Goal: Navigation & Orientation: Find specific page/section

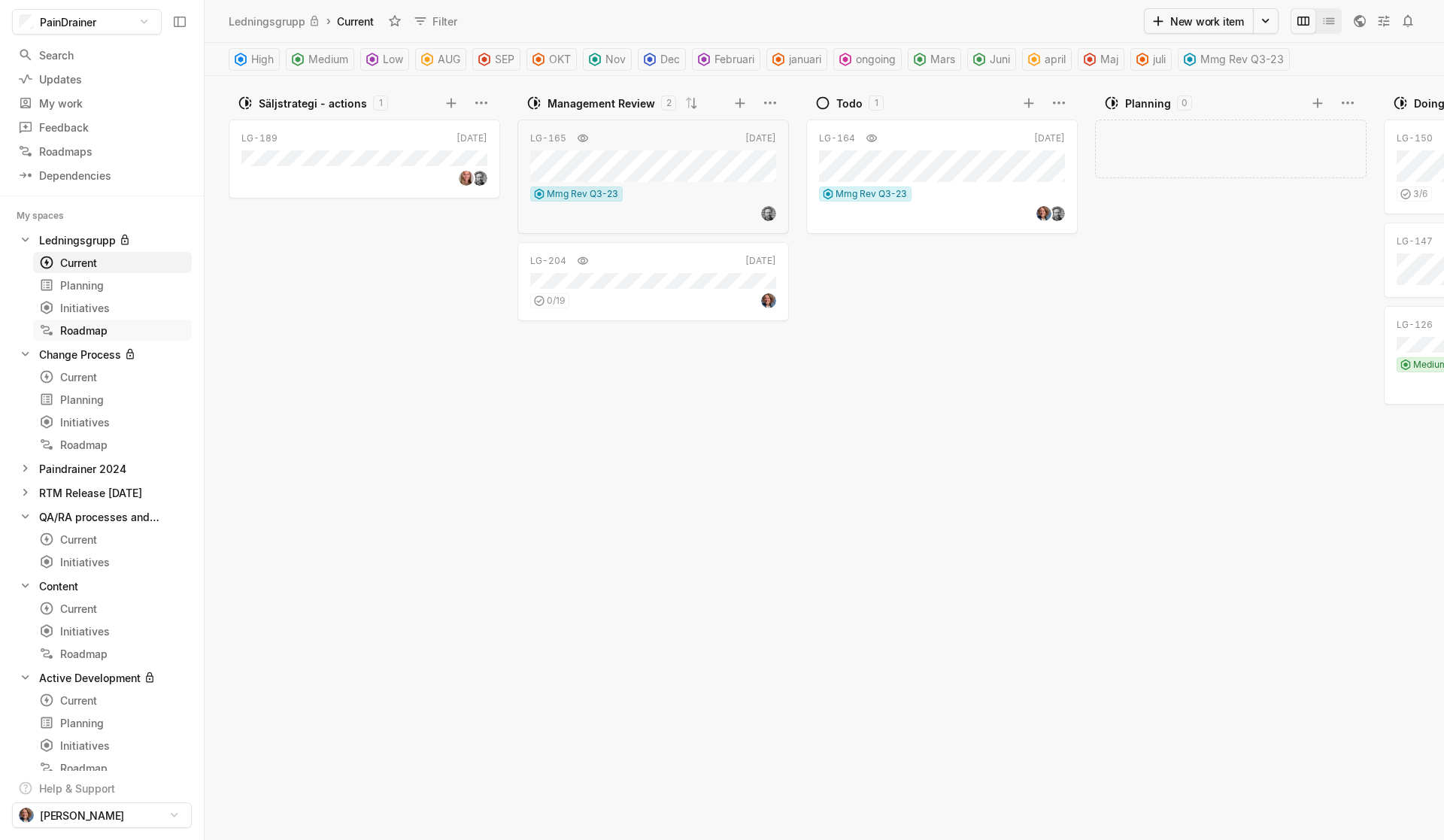
click at [89, 330] on div "Roadmap" at bounding box center [113, 330] width 147 height 15
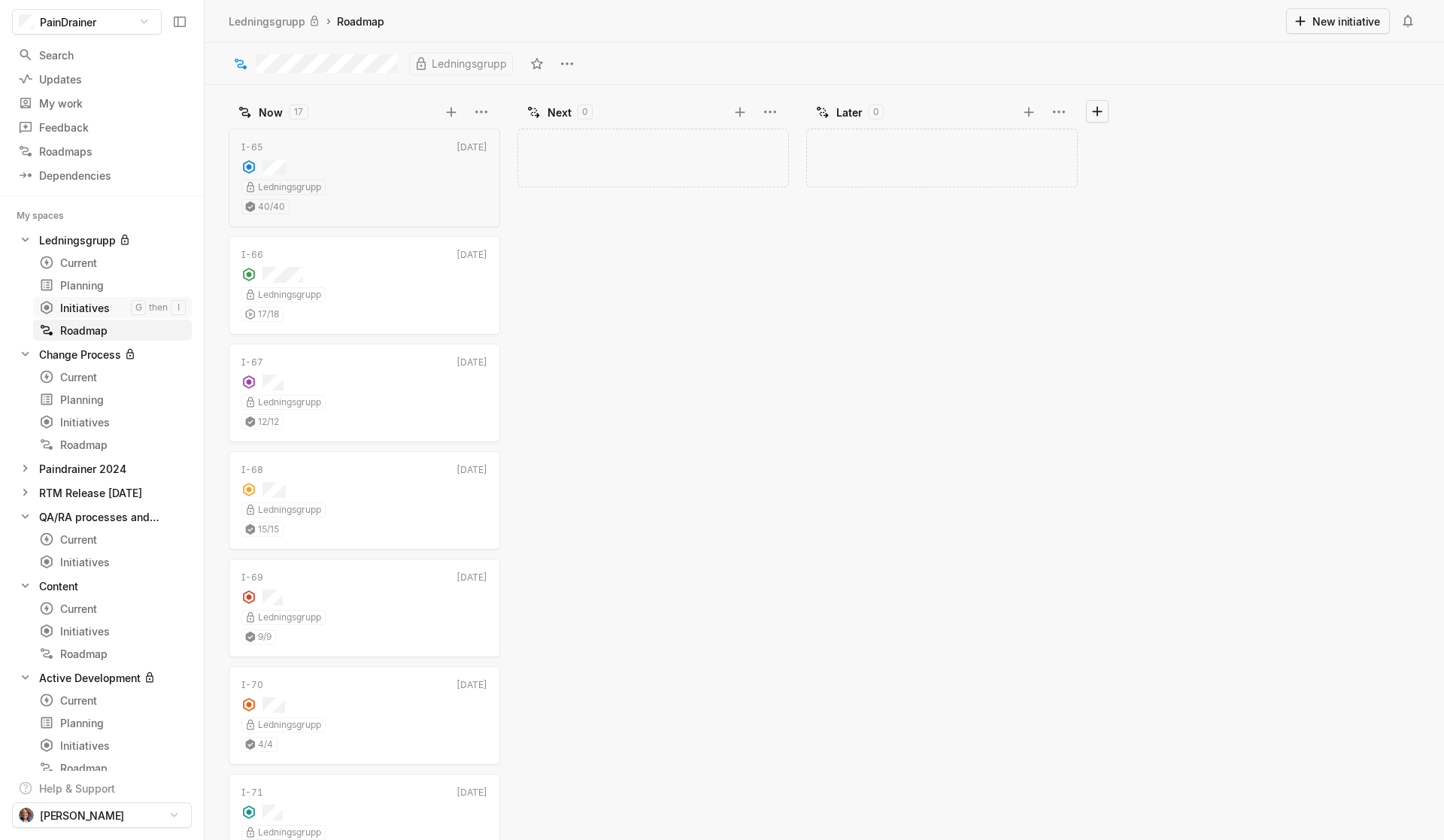
click at [89, 310] on div "Initiatives" at bounding box center [85, 307] width 91 height 15
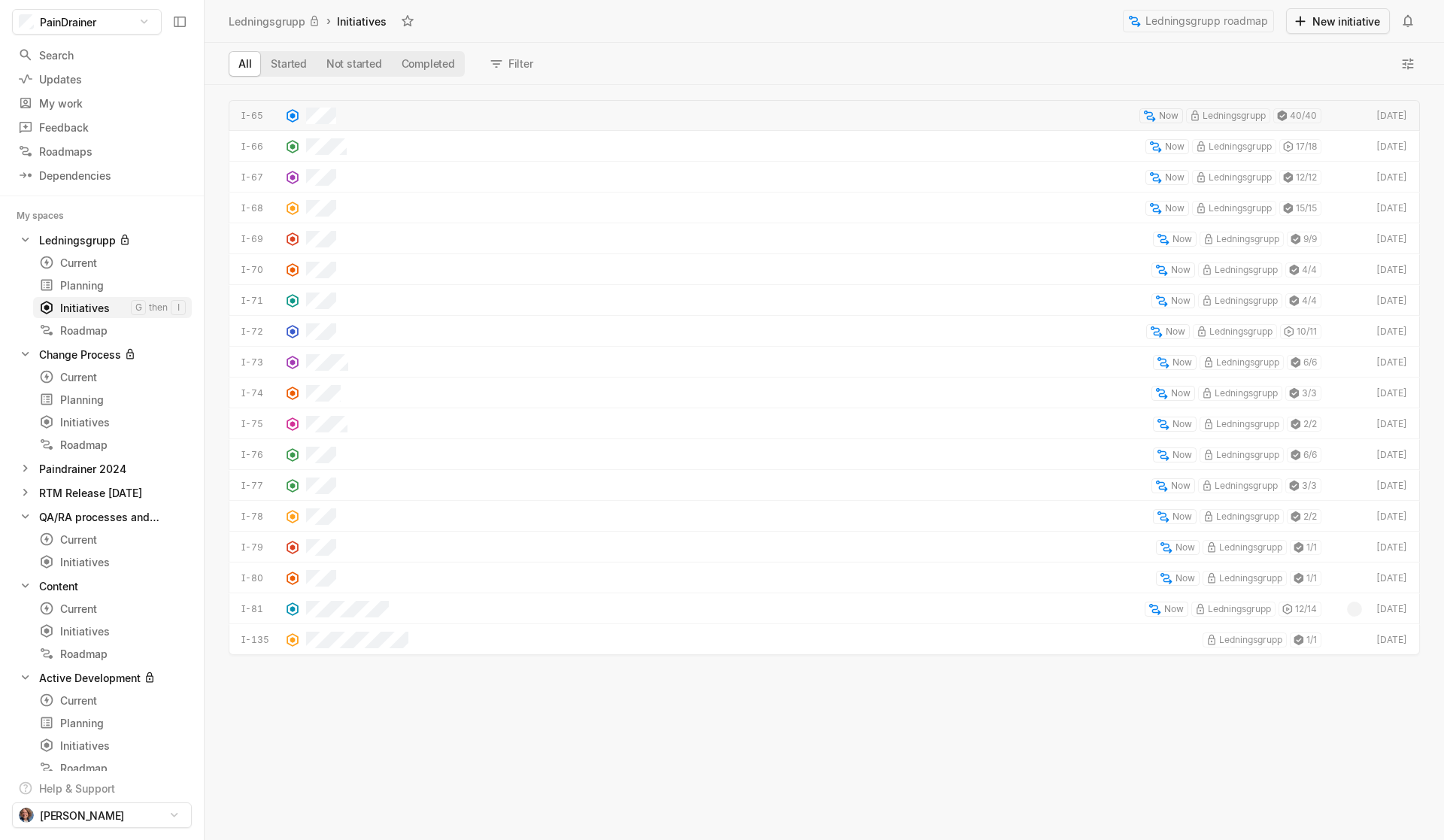
scroll to position [750, 1235]
click at [25, 240] on icon at bounding box center [26, 239] width 7 height 4
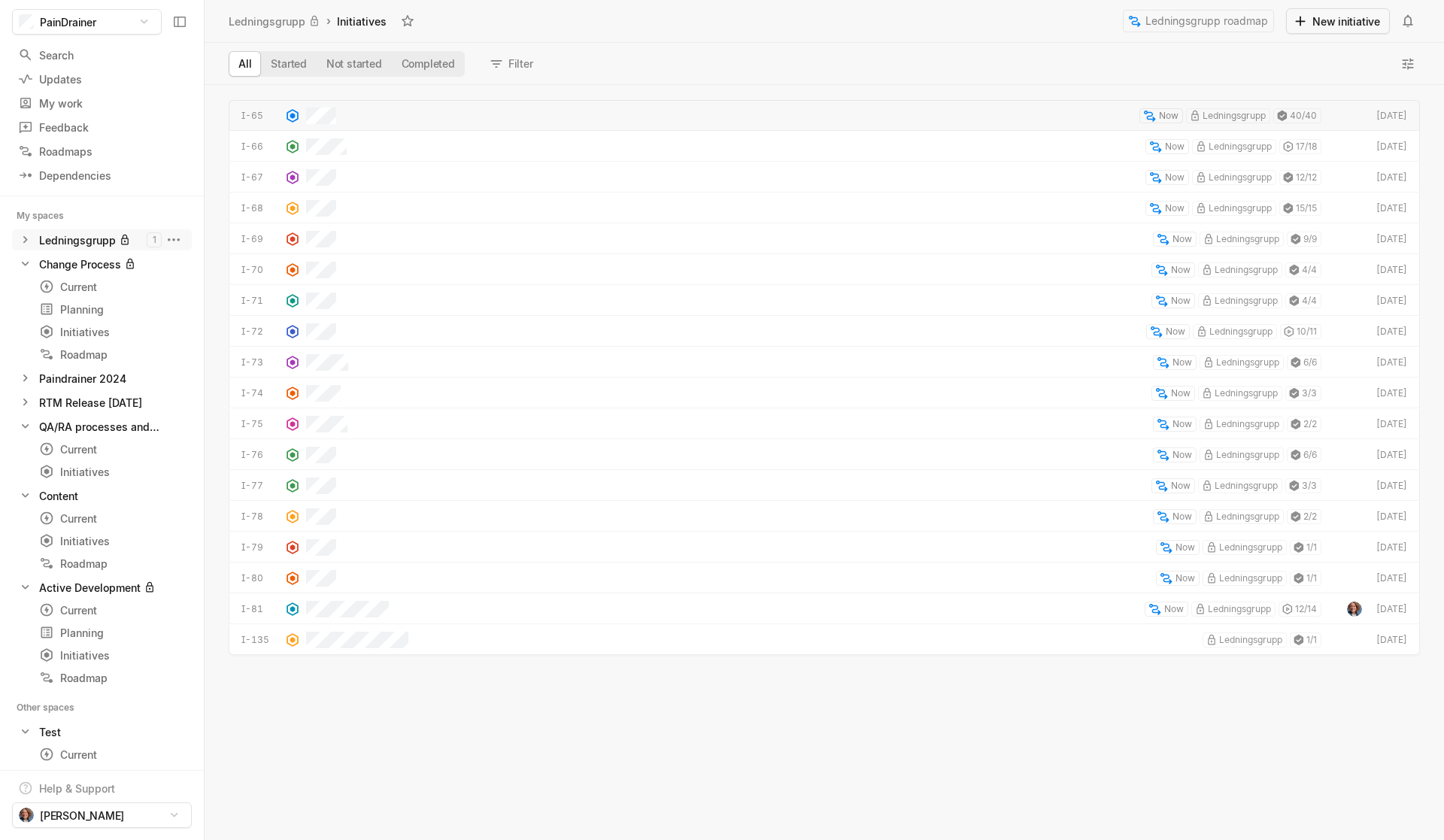
click at [26, 242] on icon at bounding box center [26, 240] width 15 height 15
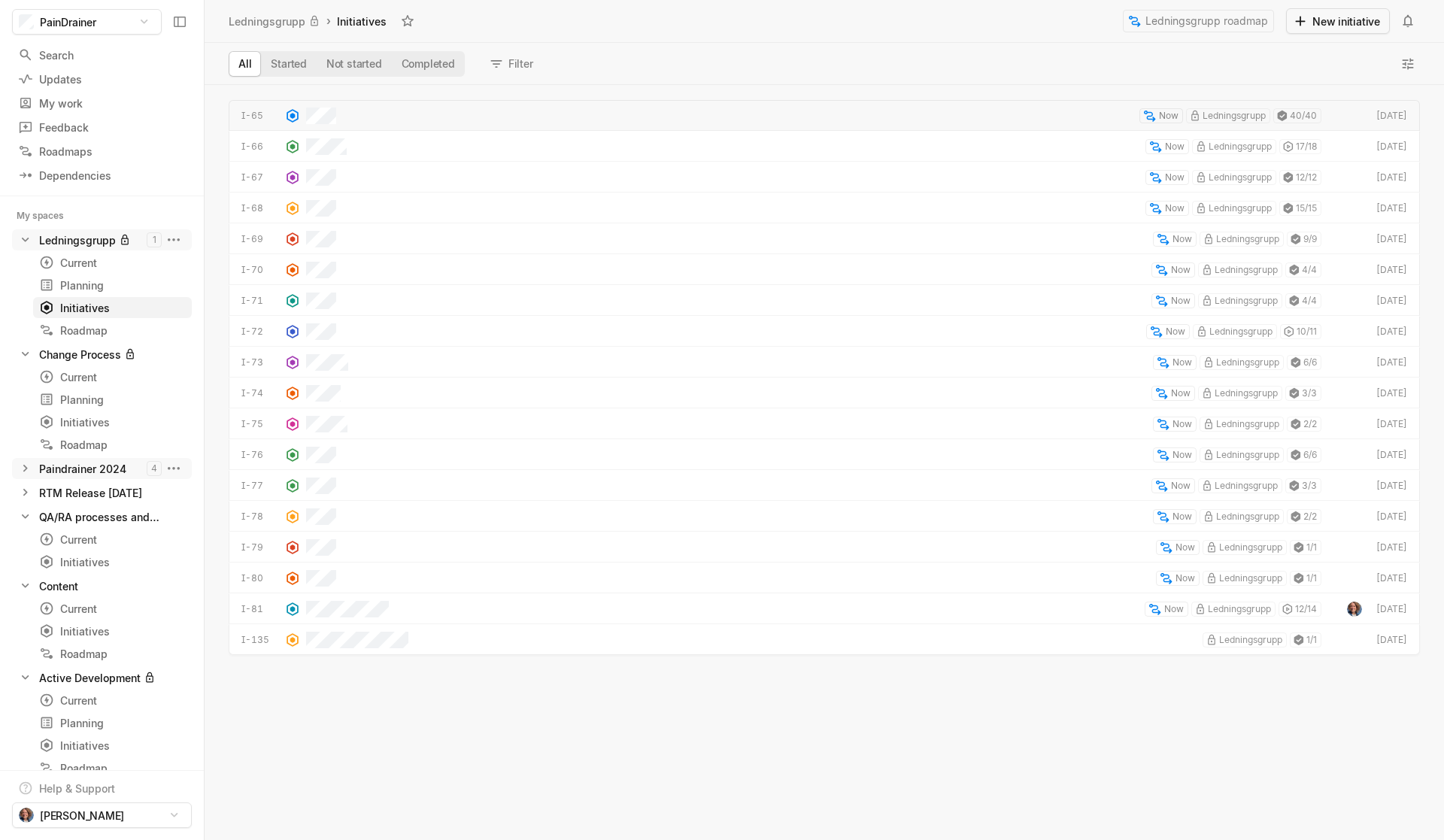
click at [25, 467] on icon at bounding box center [25, 468] width 4 height 7
click at [74, 468] on div "Current" at bounding box center [85, 491] width 91 height 15
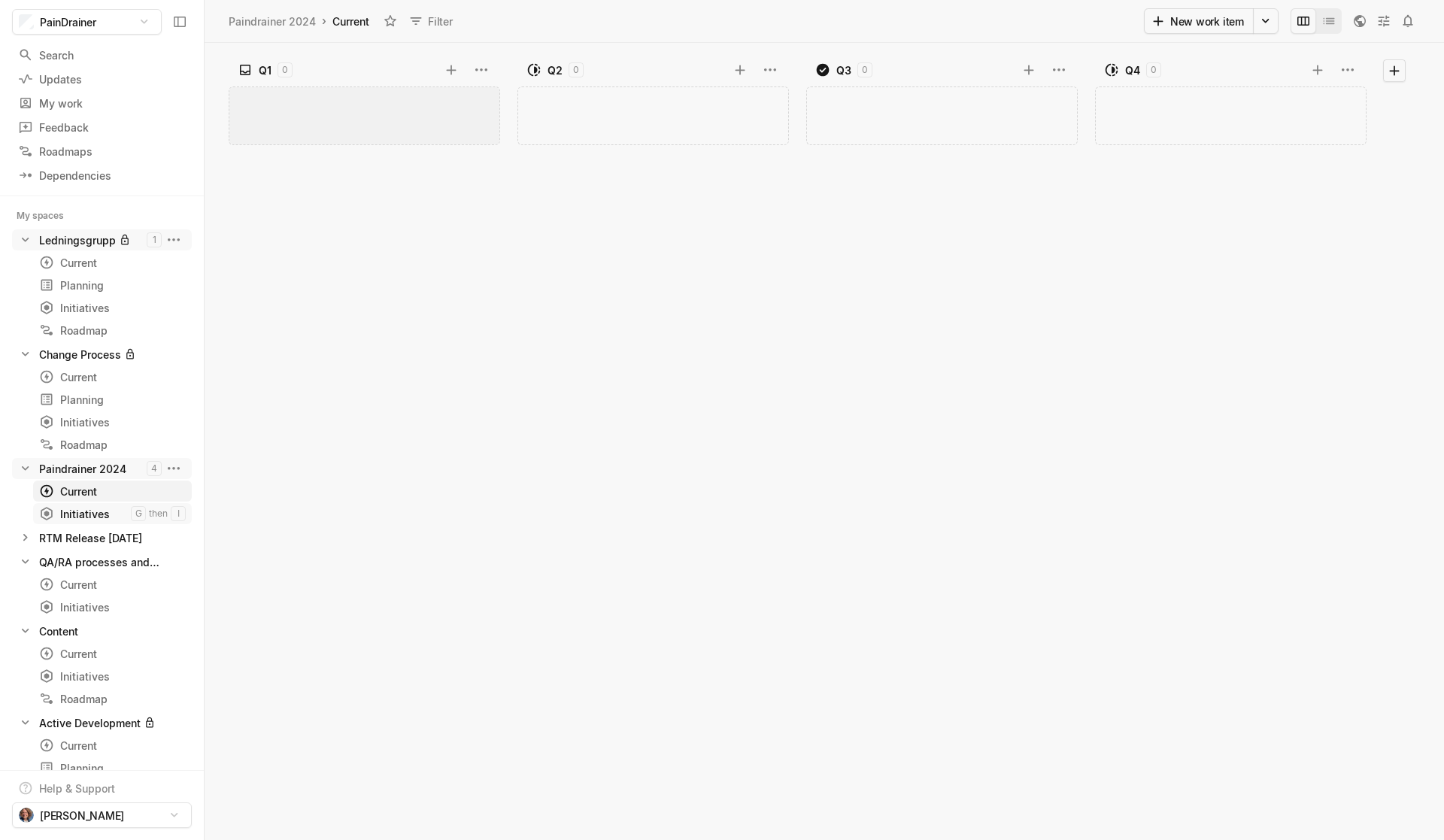
click at [77, 468] on div "Initiatives" at bounding box center [85, 514] width 91 height 15
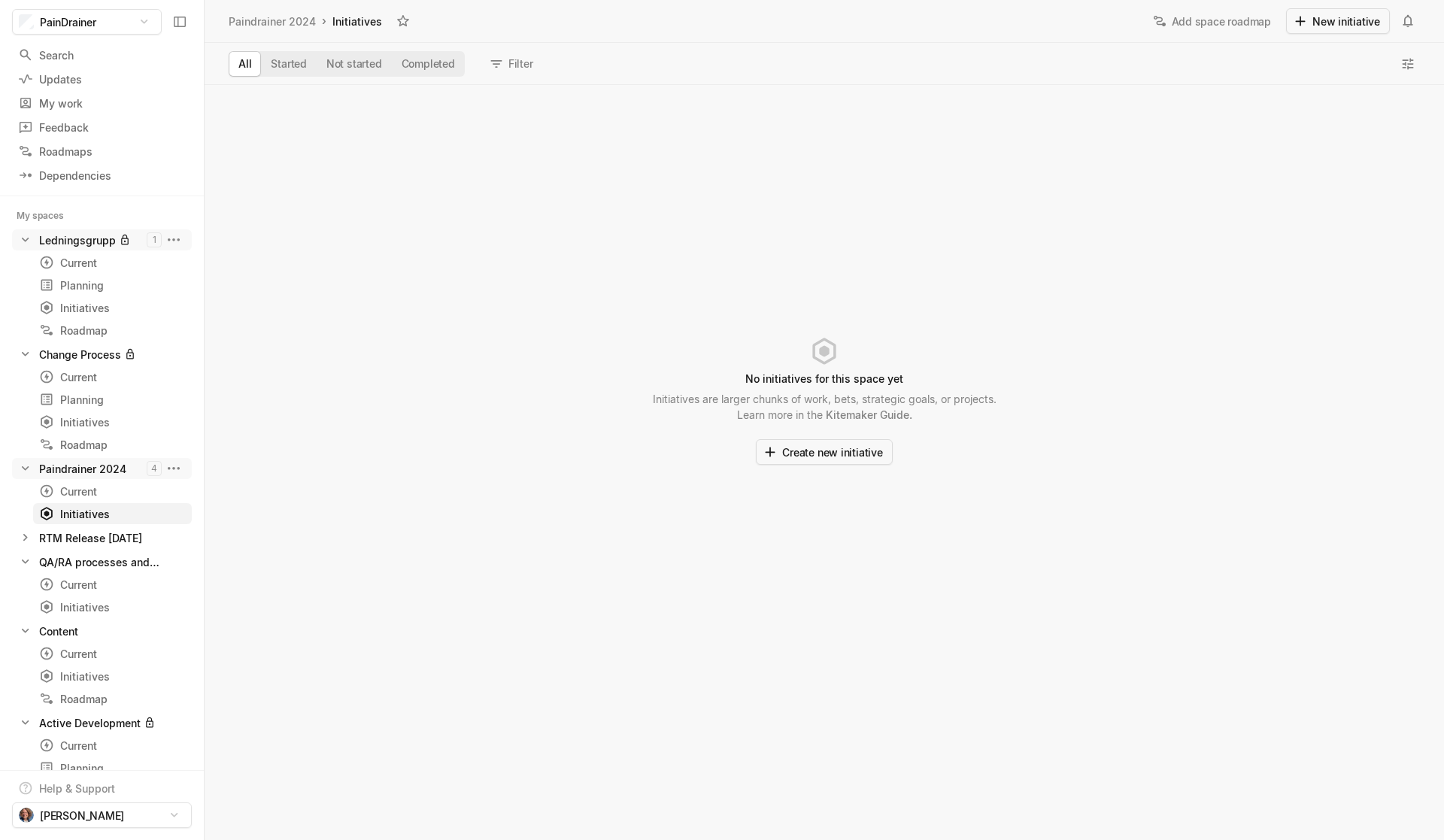
click at [28, 468] on icon at bounding box center [26, 469] width 15 height 15
click at [25, 468] on icon at bounding box center [26, 493] width 15 height 15
click at [95, 468] on div "RTM Release [DATE]" at bounding box center [91, 493] width 103 height 15
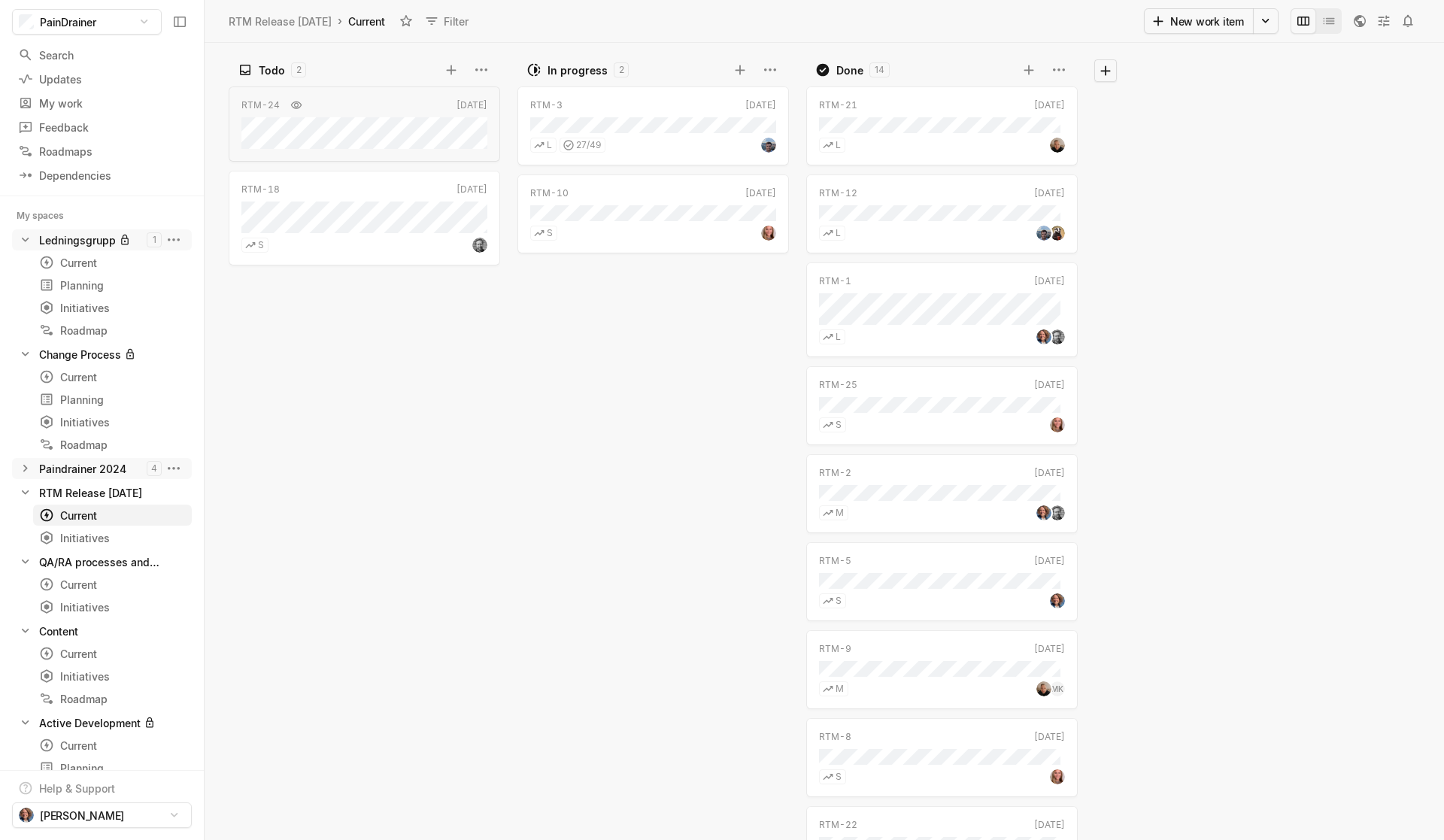
click at [26, 468] on icon at bounding box center [26, 493] width 15 height 15
click at [60, 468] on div "QA/RA processes and documents" at bounding box center [93, 516] width 108 height 15
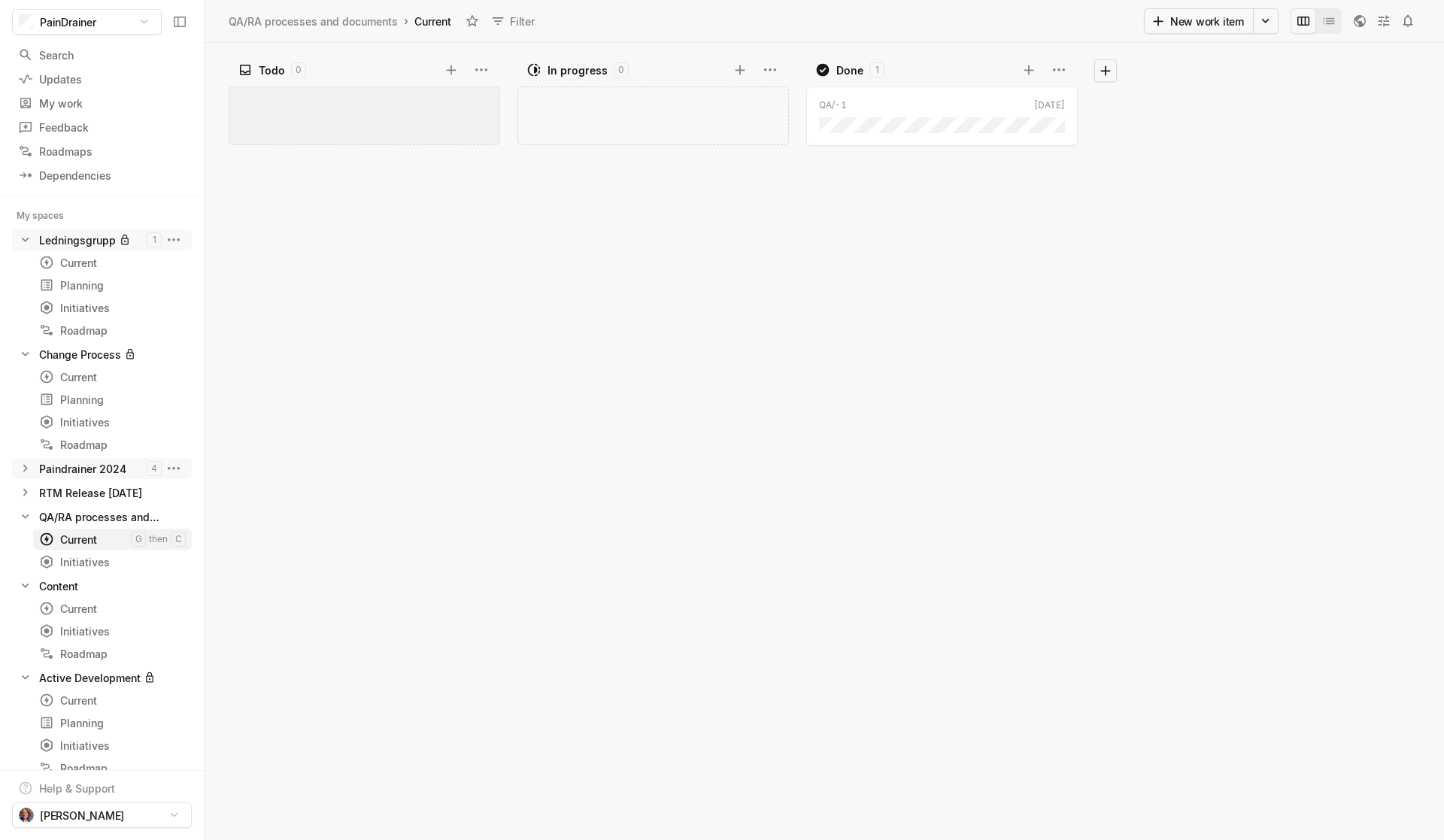
click at [79, 468] on div "Current" at bounding box center [85, 540] width 91 height 15
click at [77, 468] on div "Initiatives" at bounding box center [85, 562] width 91 height 15
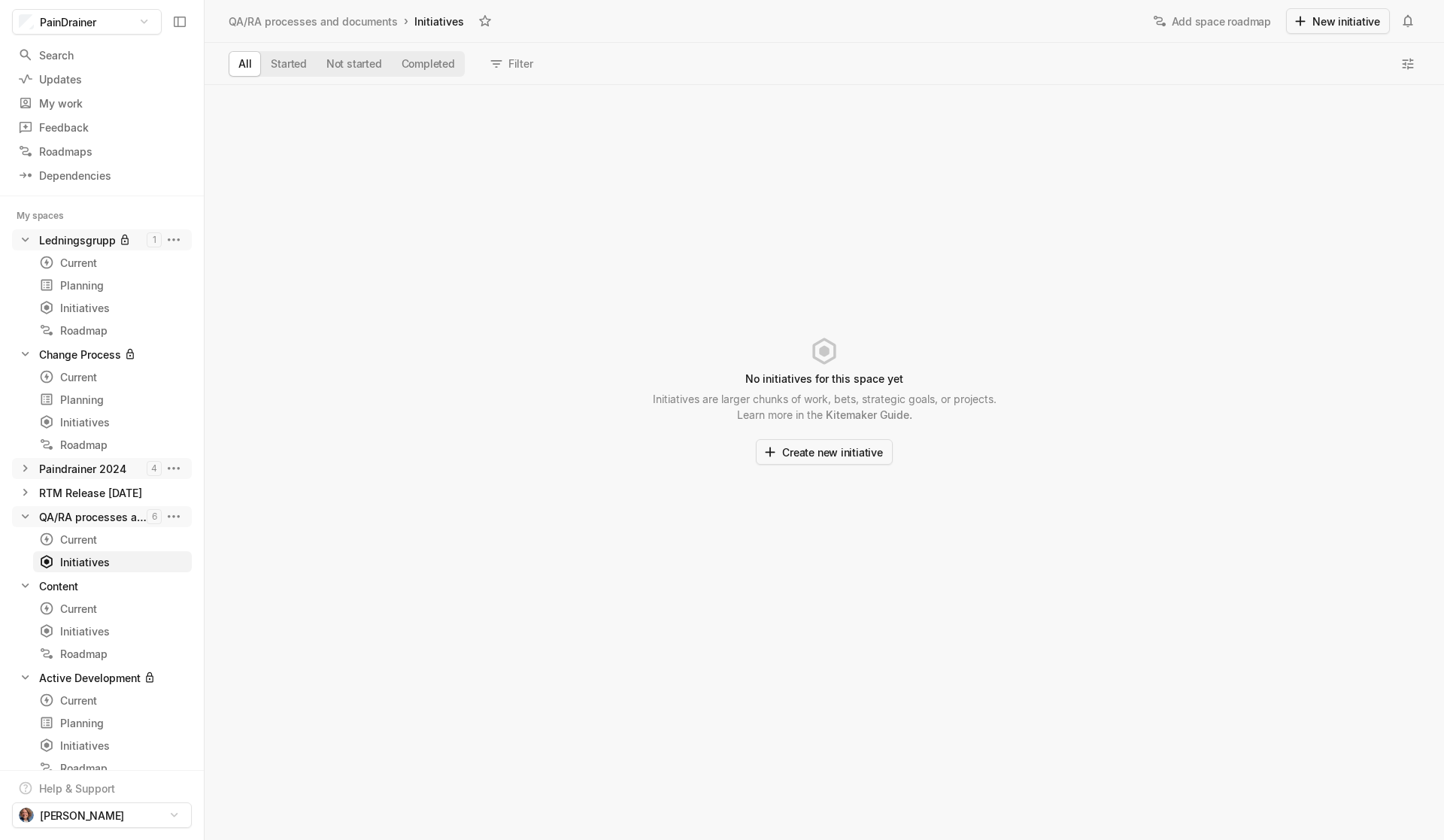
click at [23, 468] on icon at bounding box center [26, 516] width 15 height 15
click at [76, 468] on div "Current" at bounding box center [85, 563] width 91 height 15
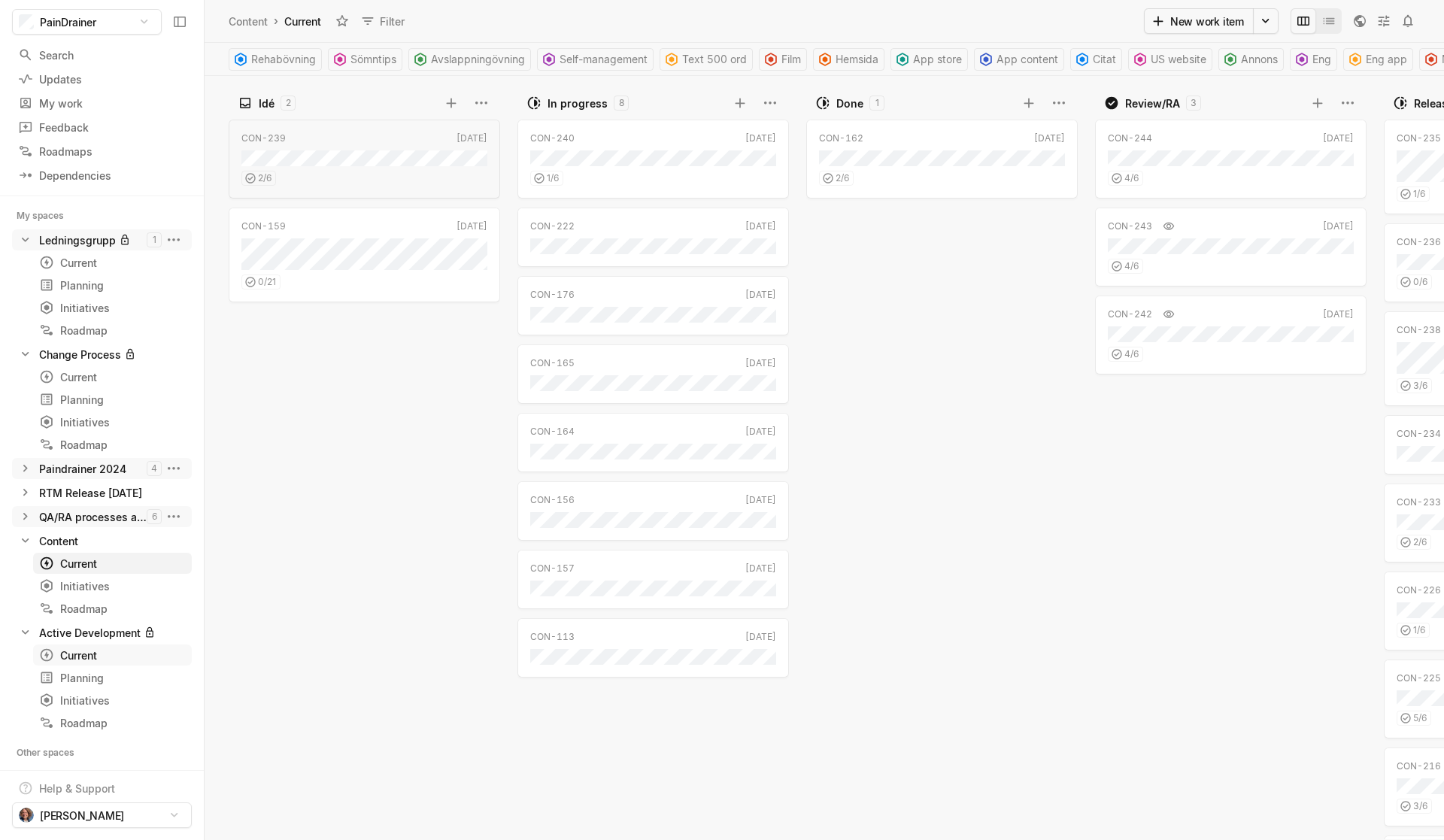
click at [73, 468] on div "Current" at bounding box center [85, 655] width 91 height 15
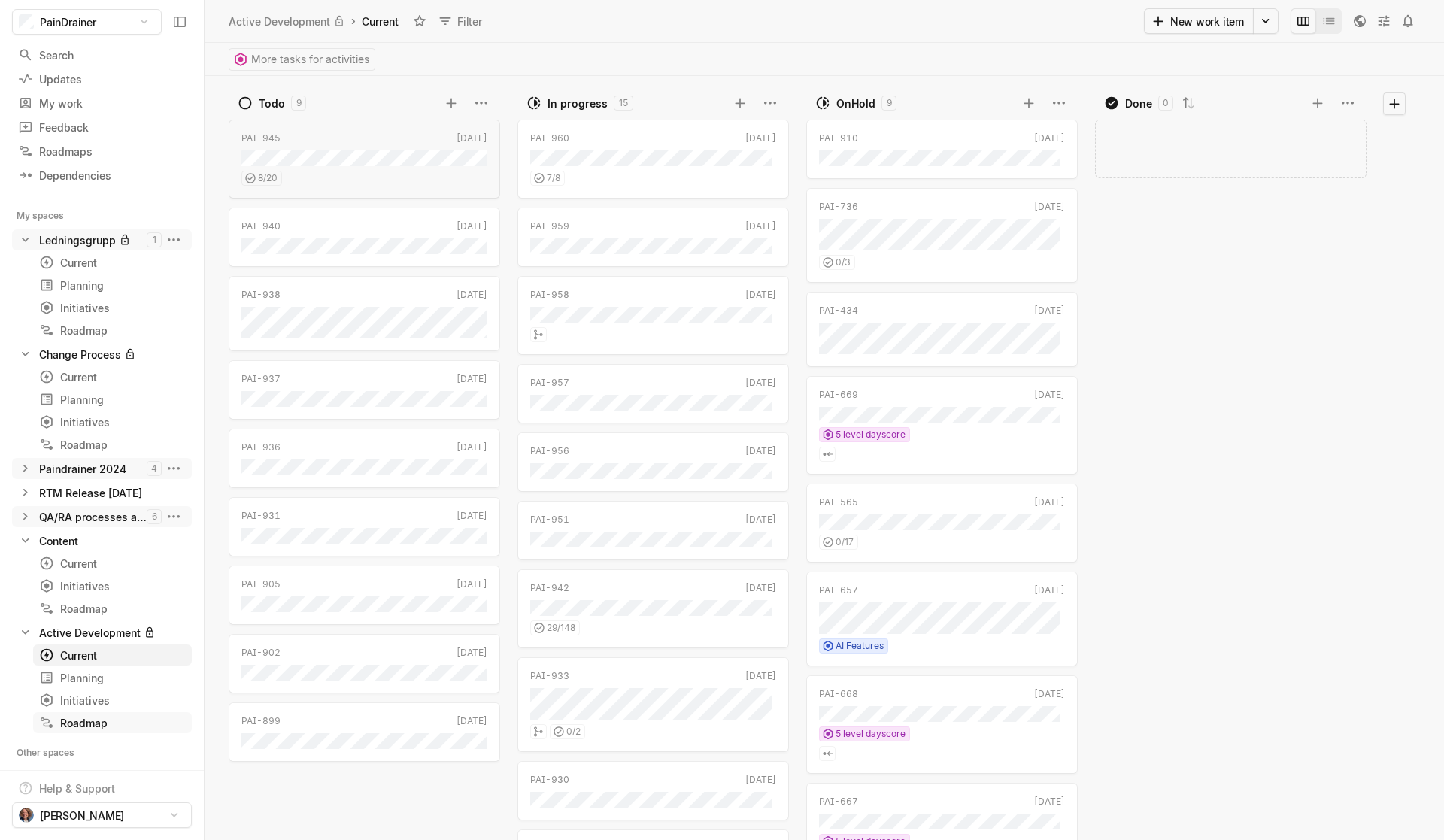
click at [91, 468] on div "Roadmap" at bounding box center [113, 723] width 147 height 15
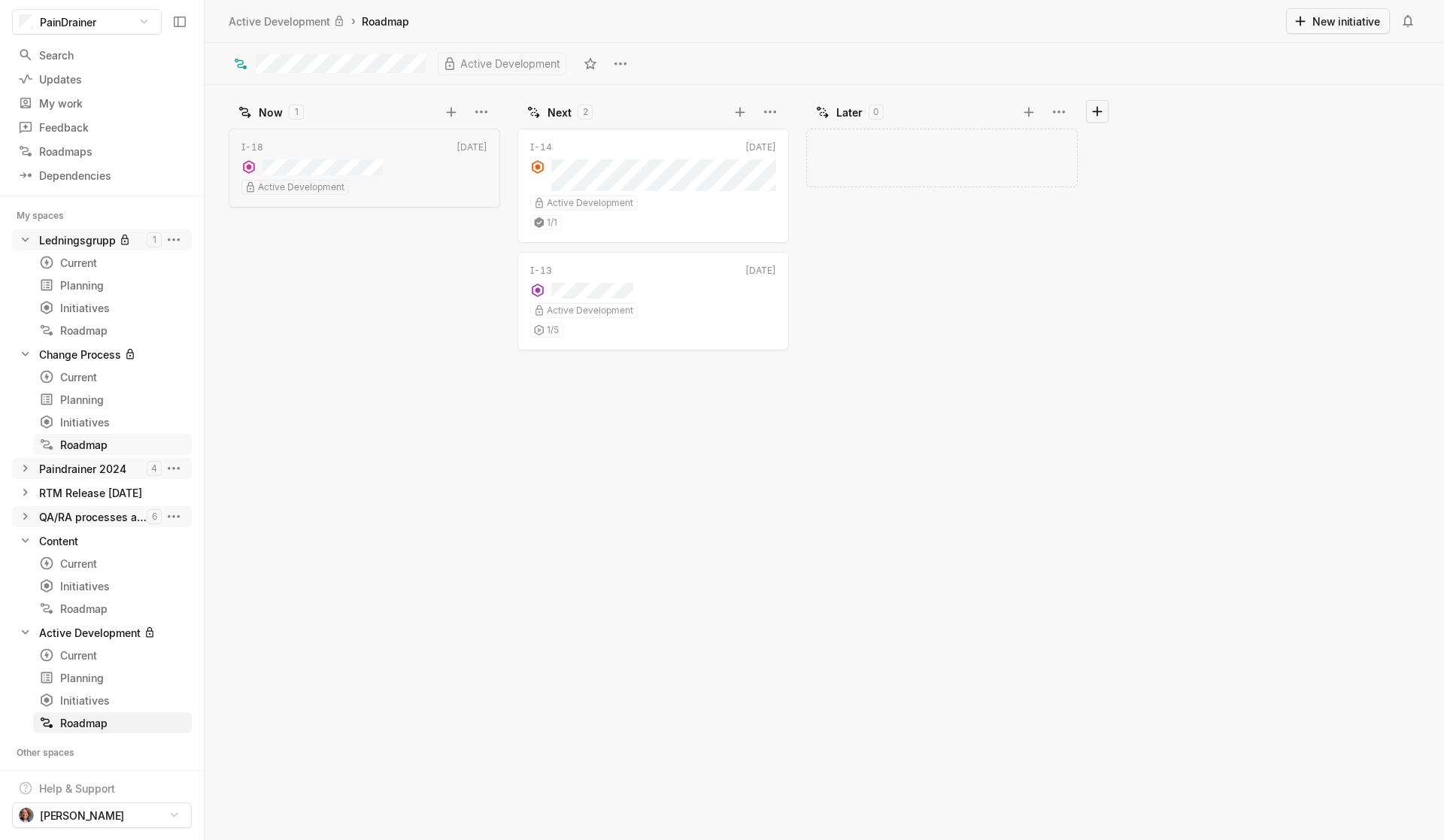
click at [85, 445] on div "Roadmap" at bounding box center [113, 445] width 147 height 15
click at [708, 197] on div "Change Process" at bounding box center [653, 203] width 246 height 15
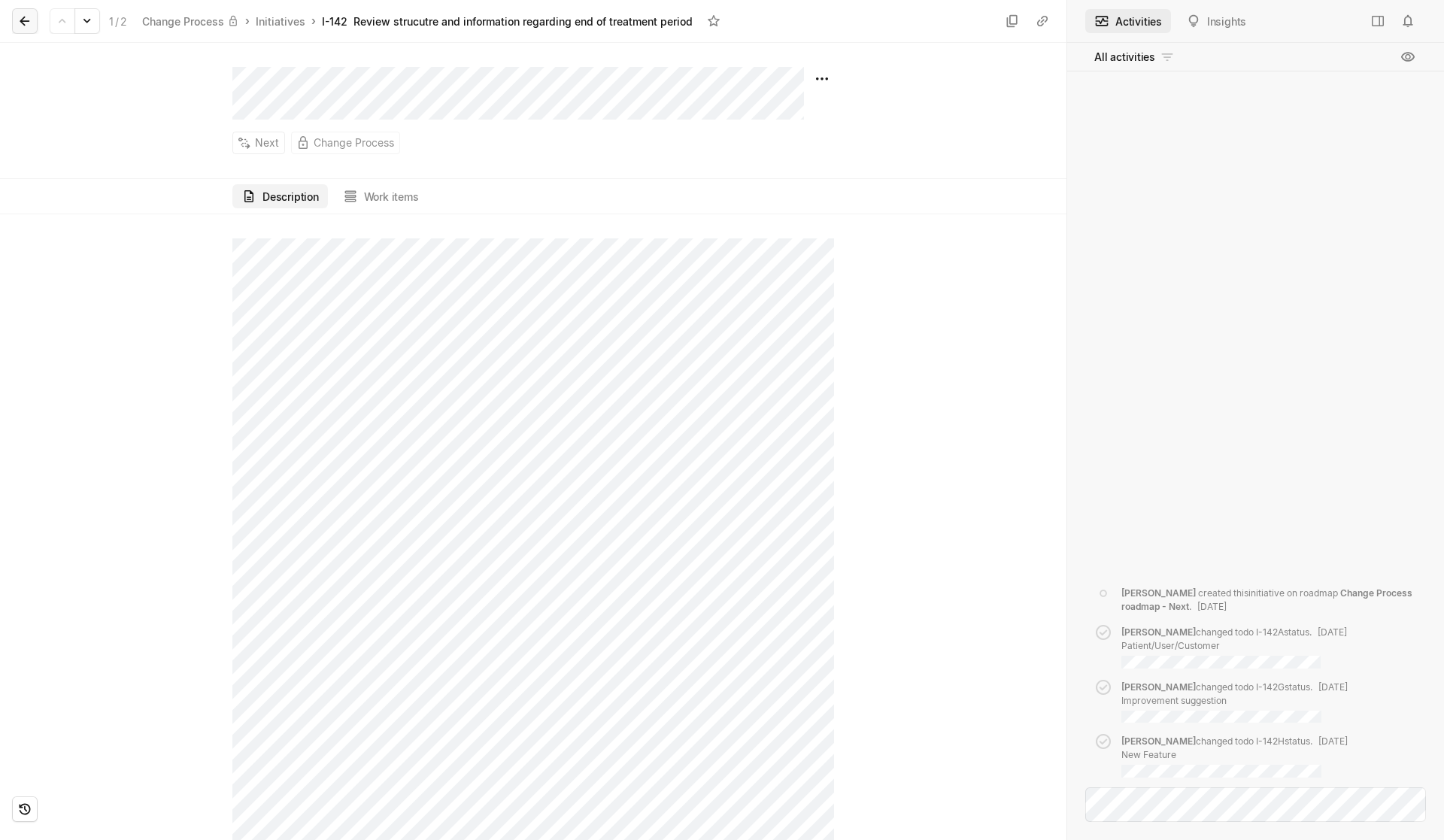
click at [20, 18] on icon at bounding box center [25, 21] width 15 height 15
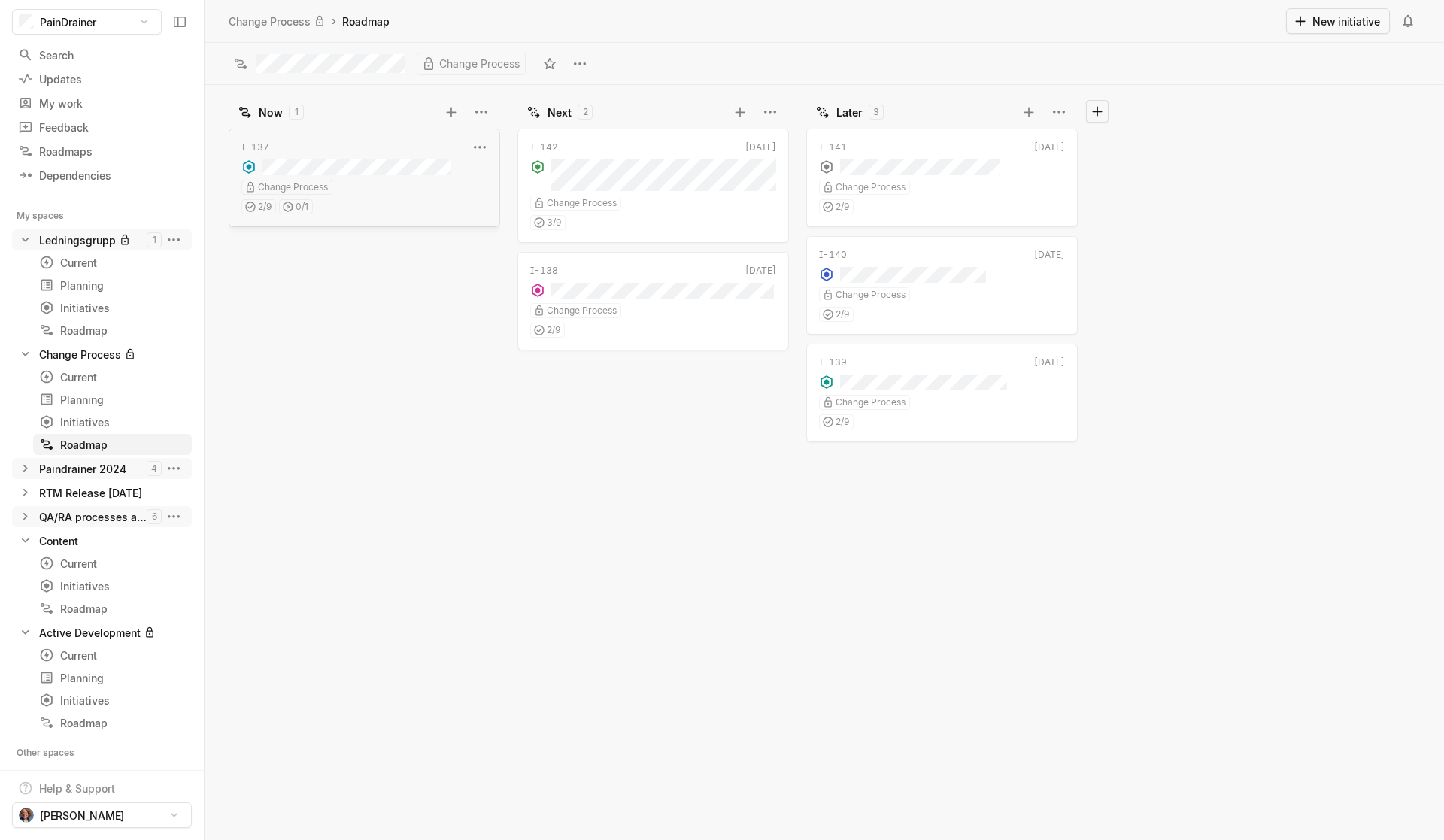
click at [369, 206] on div "2 / 9 0 / 1" at bounding box center [365, 204] width 246 height 20
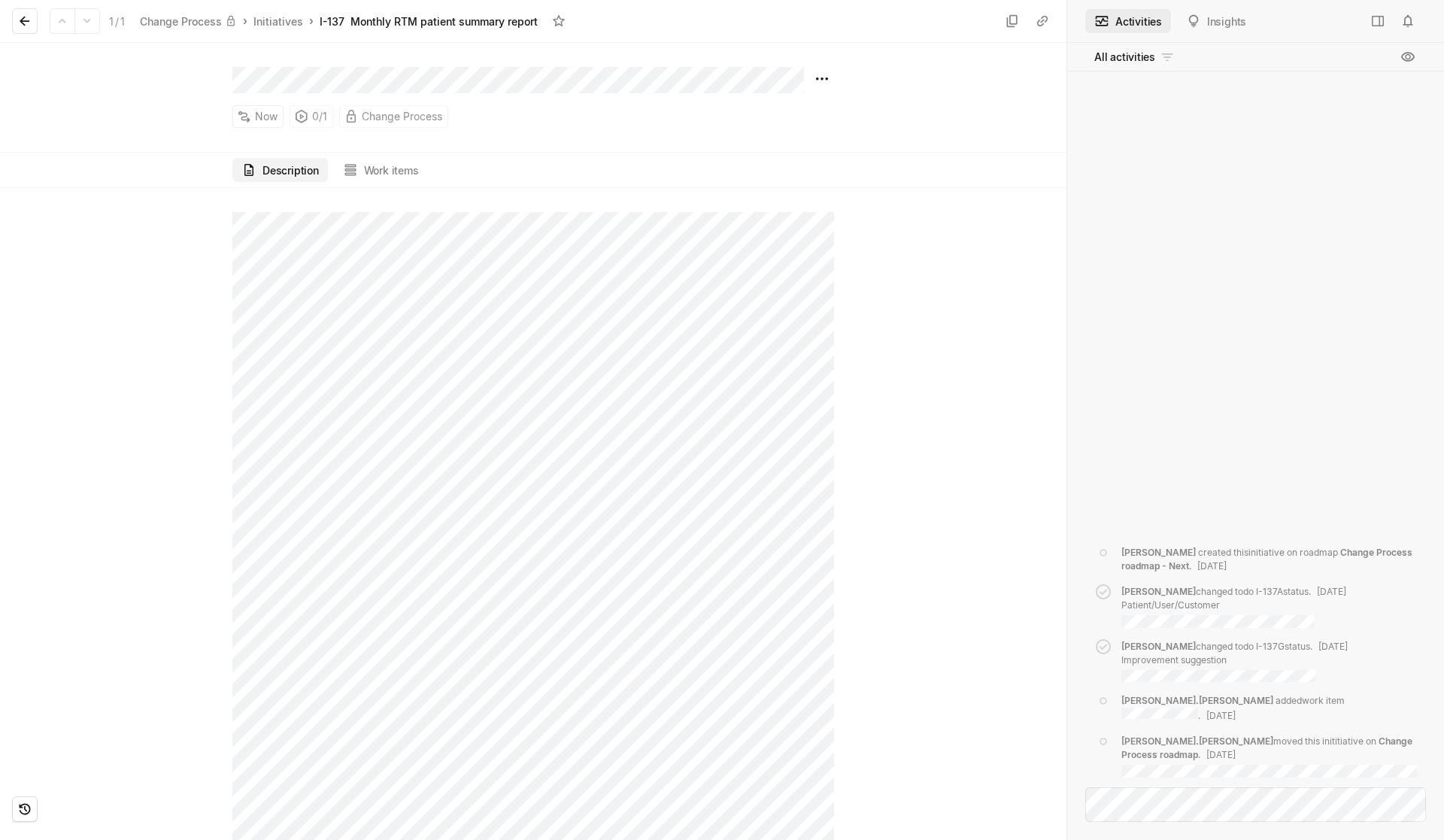
click at [25, 23] on icon at bounding box center [25, 21] width 15 height 15
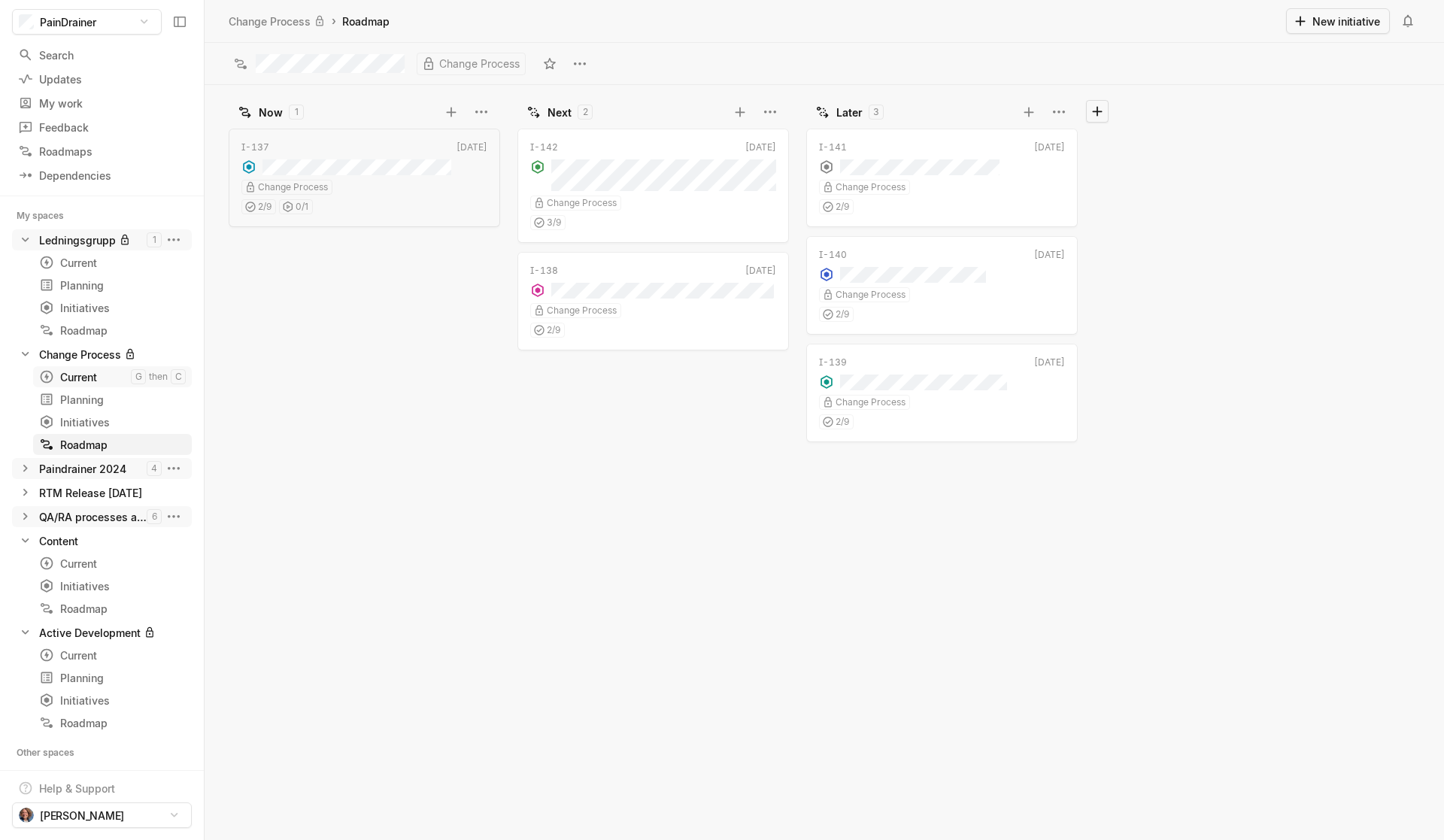
click at [88, 376] on div "Current" at bounding box center [85, 376] width 91 height 15
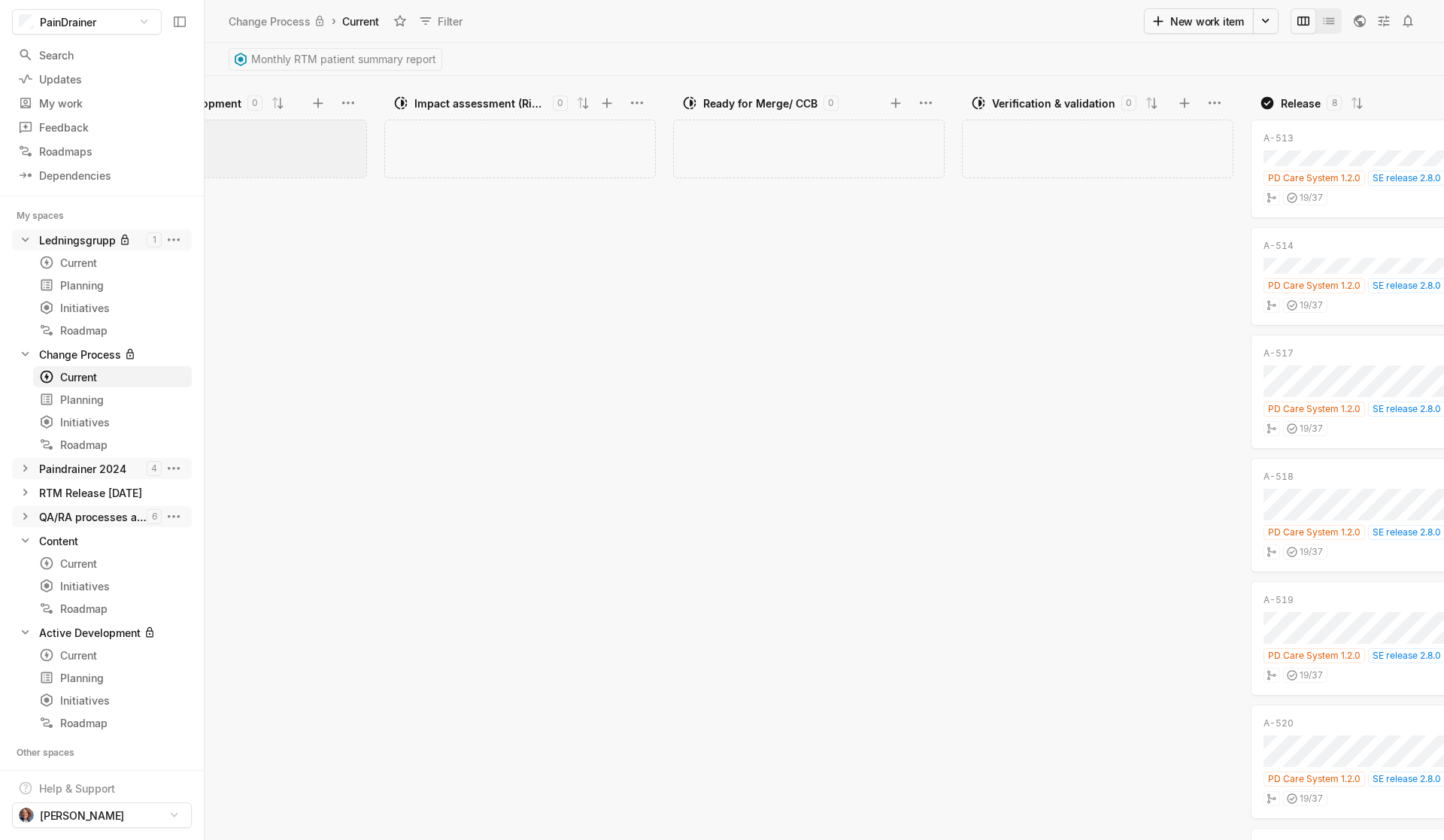
scroll to position [0, 1281]
